Goal: Task Accomplishment & Management: Manage account settings

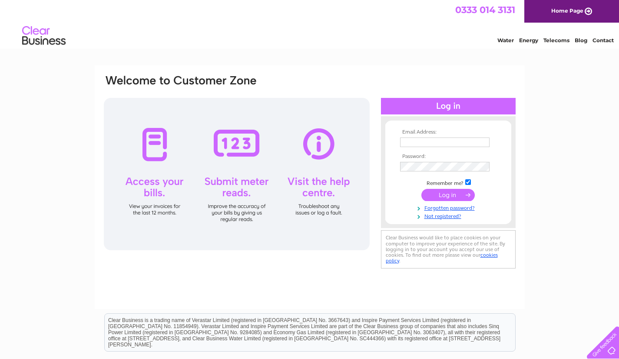
type input "edpugh65@gmail.com"
click at [442, 196] on input "submit" at bounding box center [448, 195] width 53 height 12
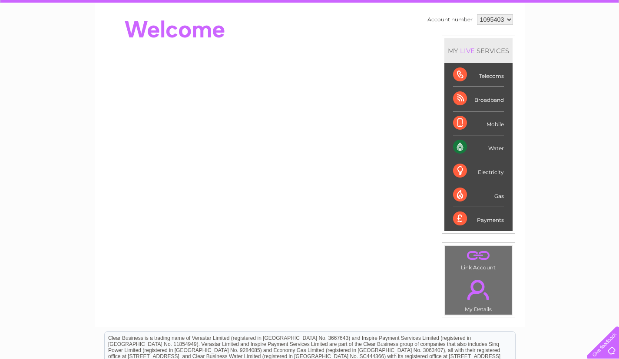
scroll to position [87, 0]
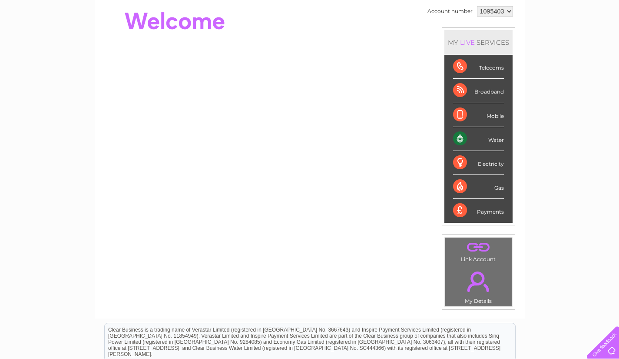
click at [479, 273] on link "." at bounding box center [479, 281] width 62 height 30
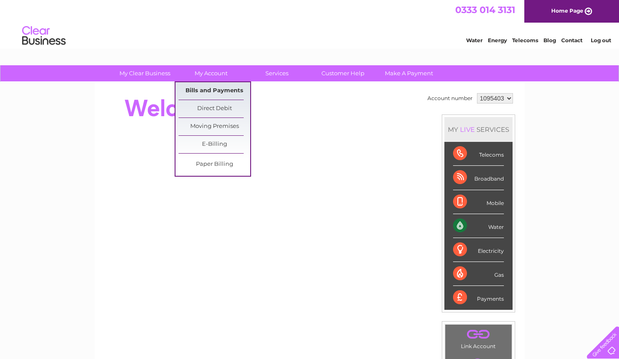
click at [205, 89] on link "Bills and Payments" at bounding box center [215, 90] width 72 height 17
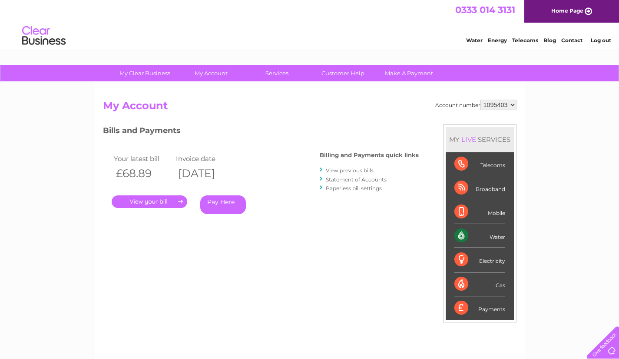
click at [142, 202] on link "." at bounding box center [150, 201] width 76 height 13
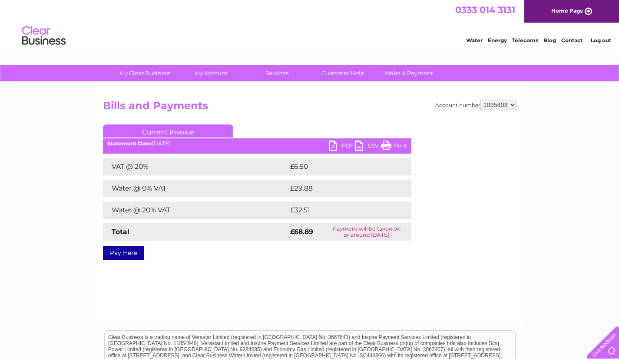
click at [337, 147] on link "PDF" at bounding box center [342, 146] width 26 height 13
click at [607, 40] on link "Log out" at bounding box center [601, 40] width 20 height 7
